Goal: Information Seeking & Learning: Learn about a topic

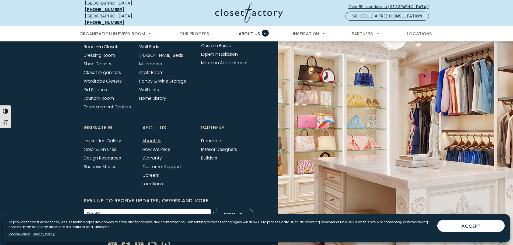
scroll to position [1393, 0]
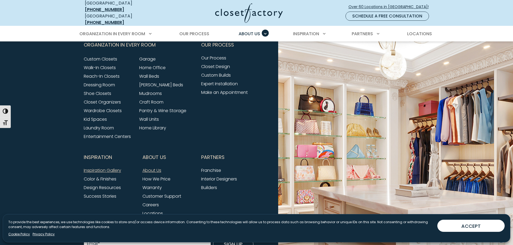
click at [93, 167] on link "Inspiration Gallery" at bounding box center [102, 170] width 37 height 6
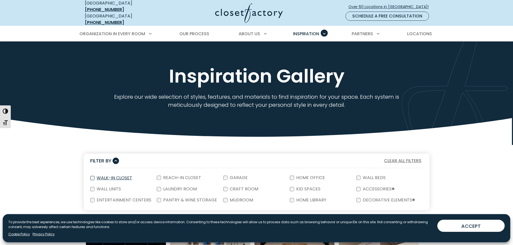
click at [117, 176] on label "Walk-In Closet" at bounding box center [113, 178] width 39 height 4
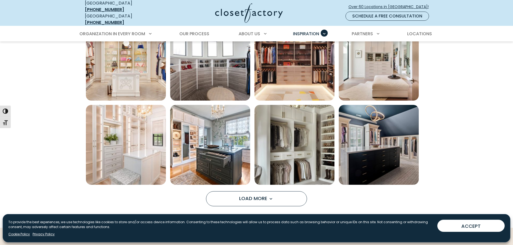
scroll to position [404, 0]
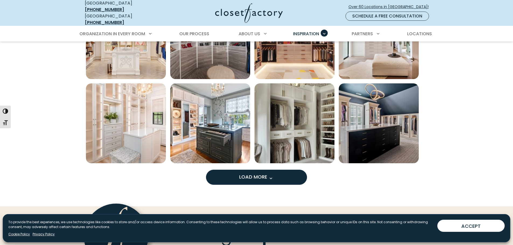
click at [237, 175] on button "Load More" at bounding box center [256, 177] width 101 height 15
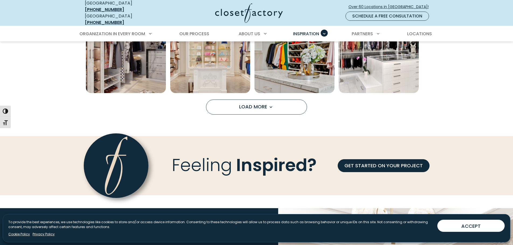
scroll to position [807, 0]
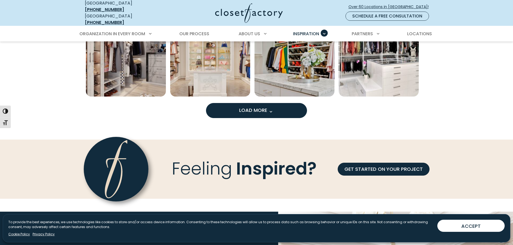
click at [242, 107] on span "Load More" at bounding box center [256, 110] width 35 height 7
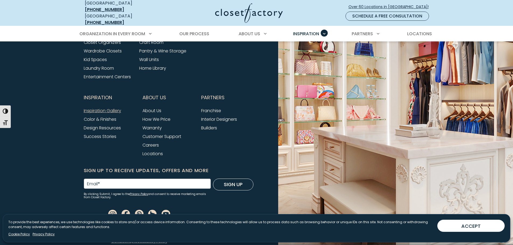
scroll to position [1100, 0]
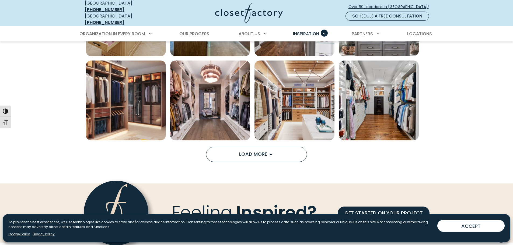
click at [247, 151] on span "Load More" at bounding box center [256, 154] width 35 height 7
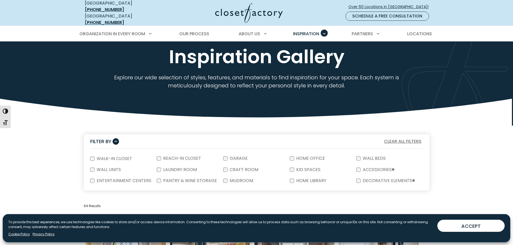
scroll to position [0, 0]
